Goal: Check status: Check status

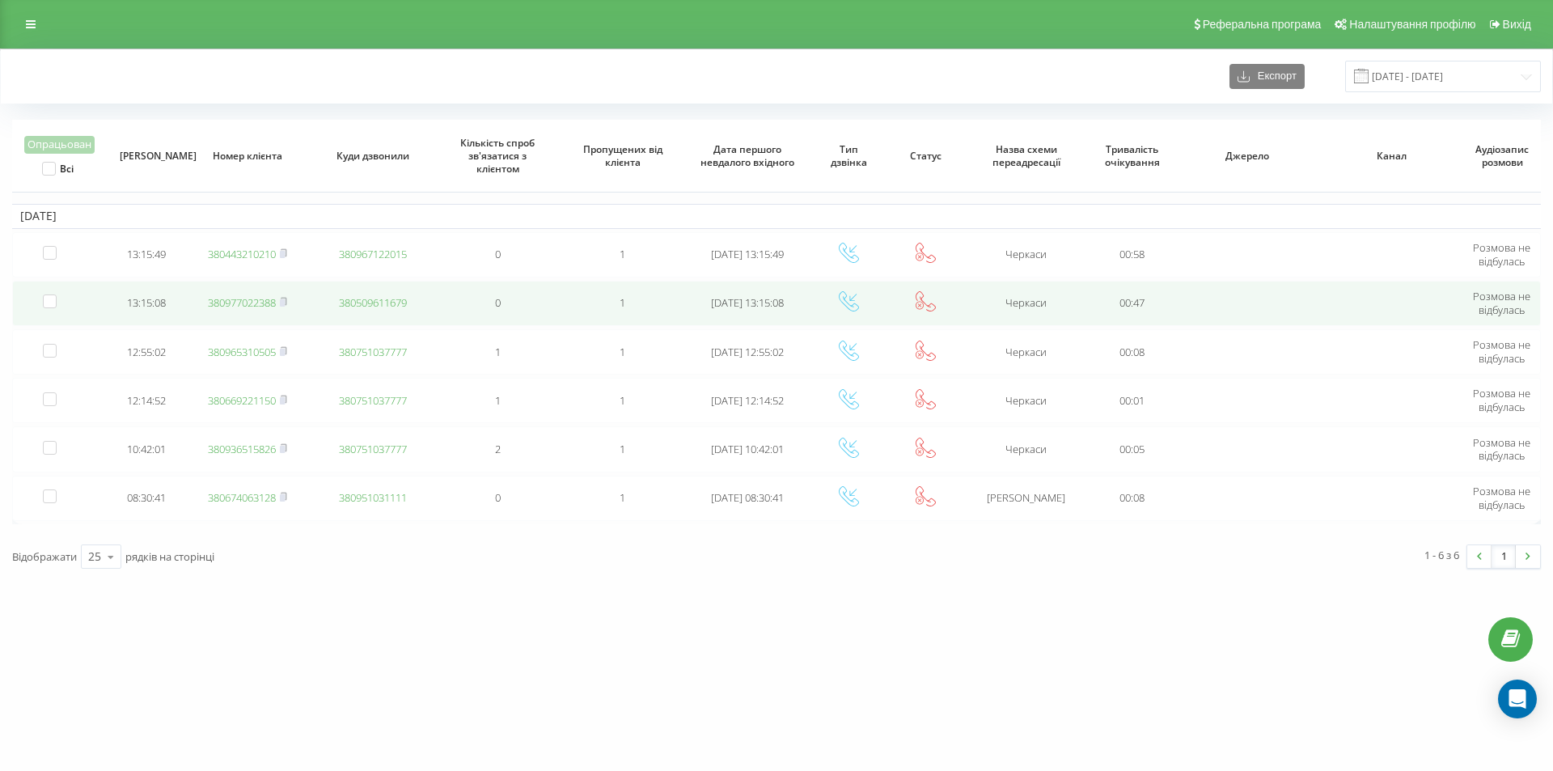
click at [241, 299] on link "380977022388" at bounding box center [242, 302] width 68 height 15
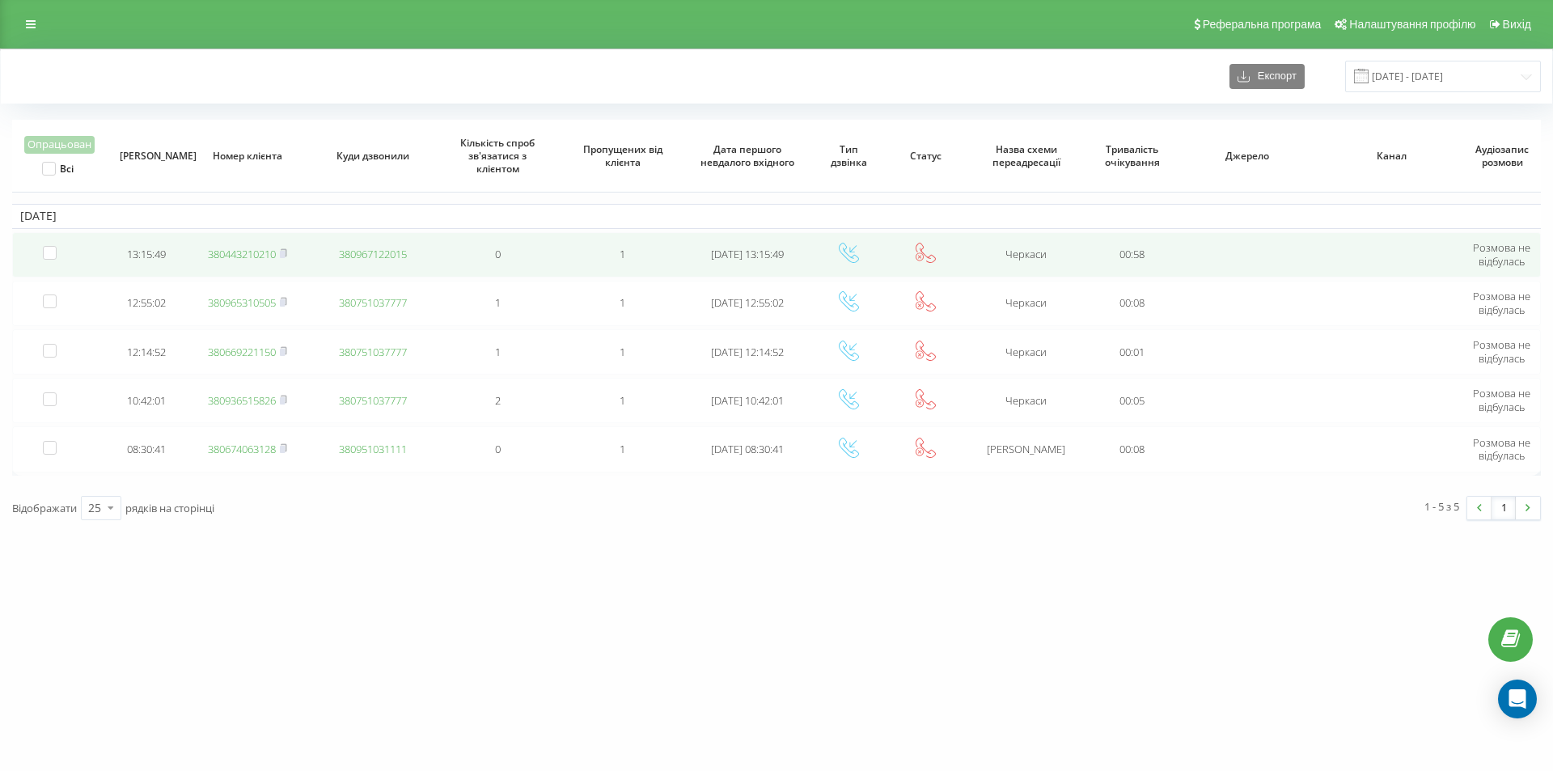
click at [240, 256] on link "380443210210" at bounding box center [242, 254] width 68 height 15
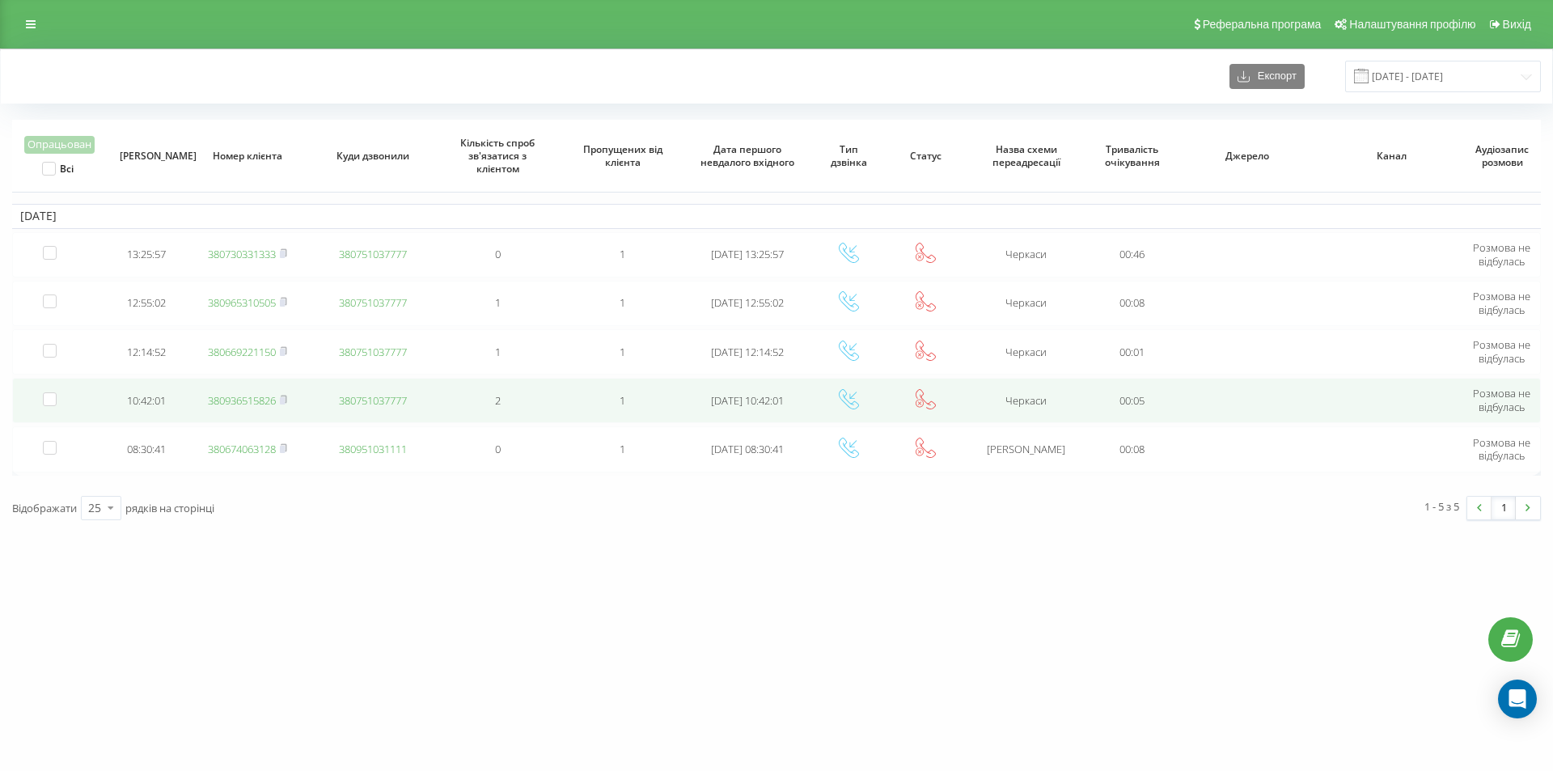
click at [359, 411] on td "380751037777" at bounding box center [372, 400] width 125 height 45
